Goal: Information Seeking & Learning: Learn about a topic

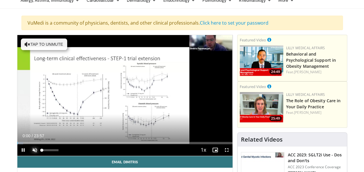
click at [34, 148] on span "Video Player" at bounding box center [35, 150] width 12 height 12
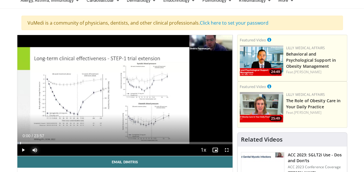
drag, startPoint x: 42, startPoint y: 142, endPoint x: 12, endPoint y: 141, distance: 29.5
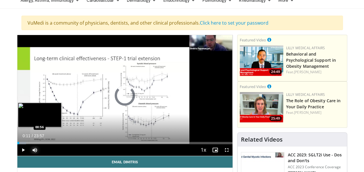
click at [25, 142] on div "Loaded : 4.14% 00:11 00:56" at bounding box center [124, 143] width 215 height 2
click at [30, 142] on div "Progress Bar" at bounding box center [28, 143] width 13 height 2
click at [32, 141] on div "Loaded : 10.35% 01:25 01:40" at bounding box center [124, 142] width 215 height 6
click at [36, 140] on div "Loaded : 11.73% 01:41 02:07" at bounding box center [124, 142] width 215 height 6
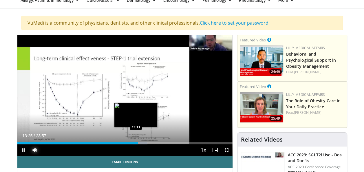
click at [136, 142] on div "Loaded : 60.54% 13:25 13:11" at bounding box center [124, 143] width 215 height 2
click at [138, 142] on div "Loaded : 61.93% 13:31 13:31" at bounding box center [124, 143] width 215 height 2
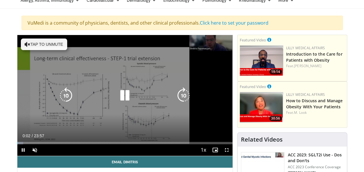
click at [123, 94] on icon "Video Player" at bounding box center [125, 95] width 16 height 16
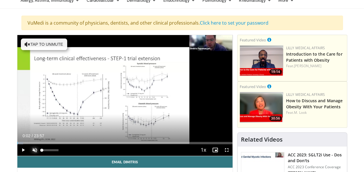
click at [33, 149] on span "Video Player" at bounding box center [35, 150] width 12 height 12
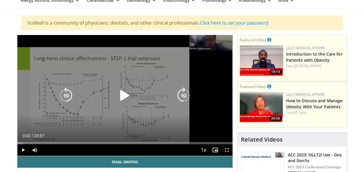
click at [125, 96] on icon "Video Player" at bounding box center [125, 95] width 16 height 16
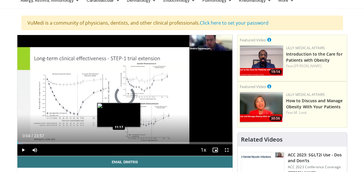
click at [119, 141] on div "Loaded : 2.76% 00:04 11:17" at bounding box center [124, 142] width 215 height 6
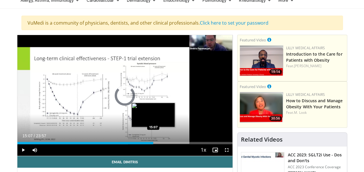
click at [153, 140] on div "Loaded : 51.49% 11:18 15:07" at bounding box center [124, 142] width 215 height 6
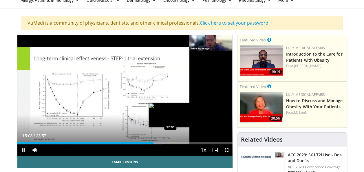
click at [170, 142] on div "Loaded : 67.50% 15:09 17:01" at bounding box center [124, 143] width 215 height 2
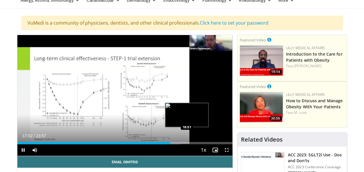
click at [186, 142] on div "Loaded : 75.85% 17:02 18:51" at bounding box center [124, 143] width 215 height 2
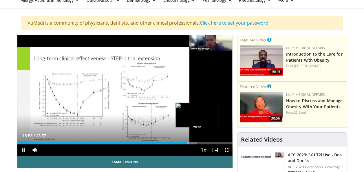
click at [197, 141] on div "Loaded : 83.50% 18:54 20:01" at bounding box center [124, 142] width 215 height 6
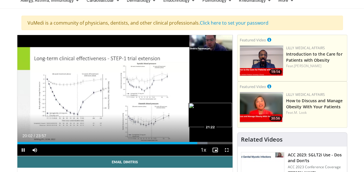
click at [209, 142] on div "Loaded : 88.36% 20:02 21:22" at bounding box center [124, 143] width 215 height 2
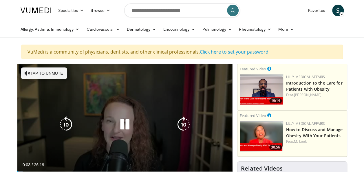
click at [28, 72] on icon "Video Player" at bounding box center [28, 73] width 6 height 6
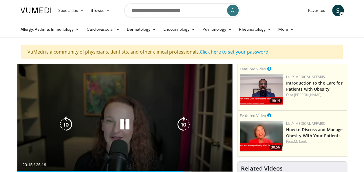
click at [124, 123] on icon "Video Player" at bounding box center [125, 124] width 16 height 16
click at [121, 123] on icon "Video Player" at bounding box center [125, 124] width 16 height 16
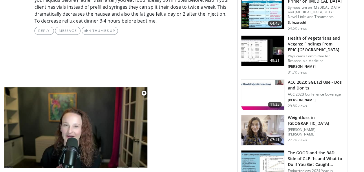
scroll to position [376, 0]
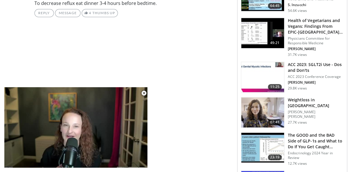
click at [302, 65] on h3 "ACC 2023: SGLT2i Use - Dos and Don'ts" at bounding box center [316, 68] width 56 height 12
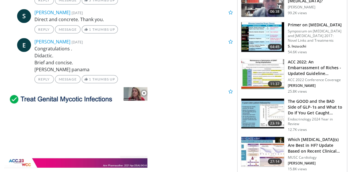
scroll to position [550, 0]
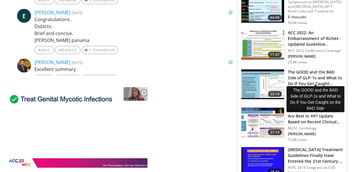
click at [311, 76] on h3 "The GOOD and the BAD Side of GLP-1s and What to Do If You Get Caught…" at bounding box center [316, 77] width 56 height 17
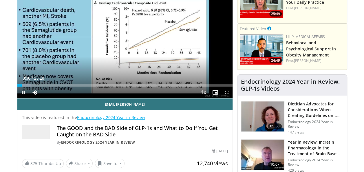
scroll to position [29, 0]
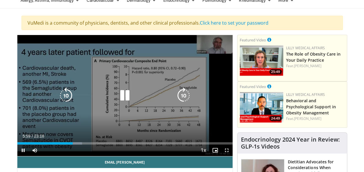
click at [123, 96] on icon "Video Player" at bounding box center [125, 95] width 16 height 16
